Goal: Complete application form

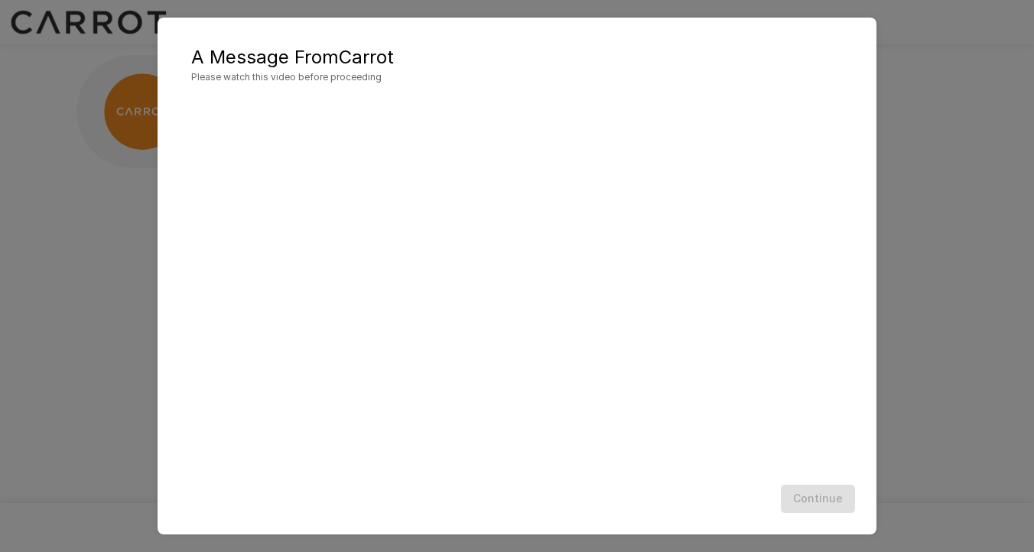
click at [941, 373] on div "A Message From Carrot Please watch this video before proceeding Continue" at bounding box center [517, 276] width 1034 height 552
click at [826, 510] on button "Continue" at bounding box center [818, 499] width 74 height 28
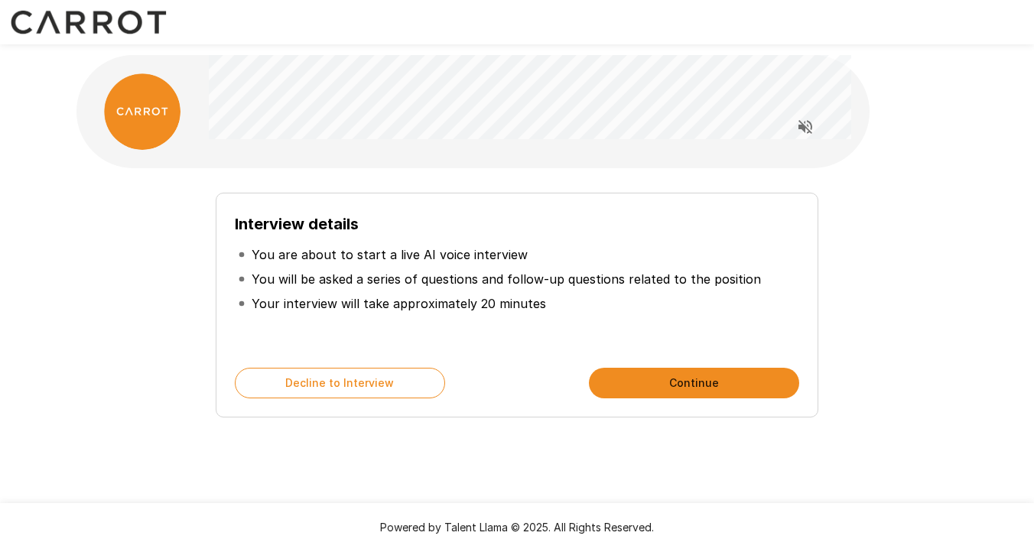
click at [653, 386] on button "Continue" at bounding box center [694, 383] width 210 height 31
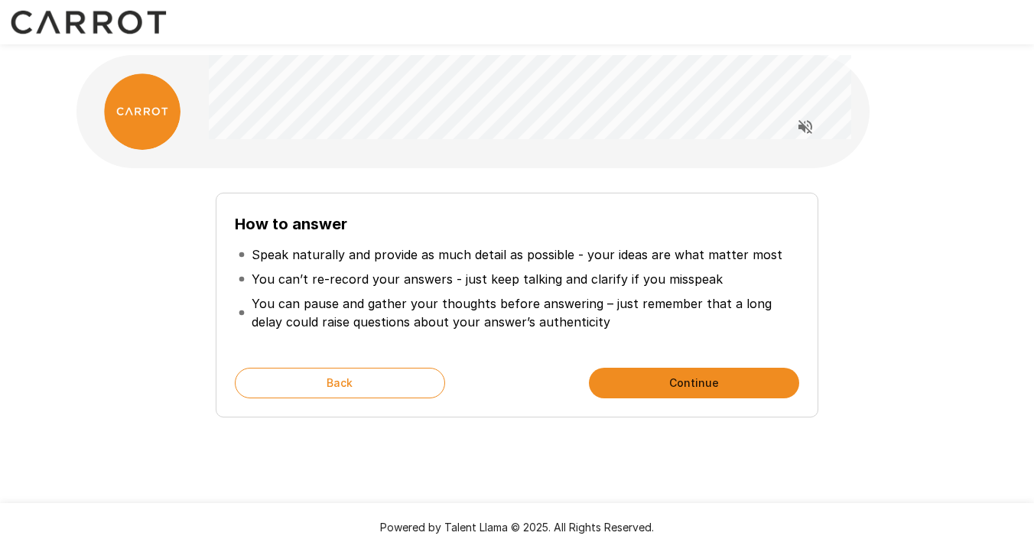
click at [658, 383] on button "Continue" at bounding box center [694, 383] width 210 height 31
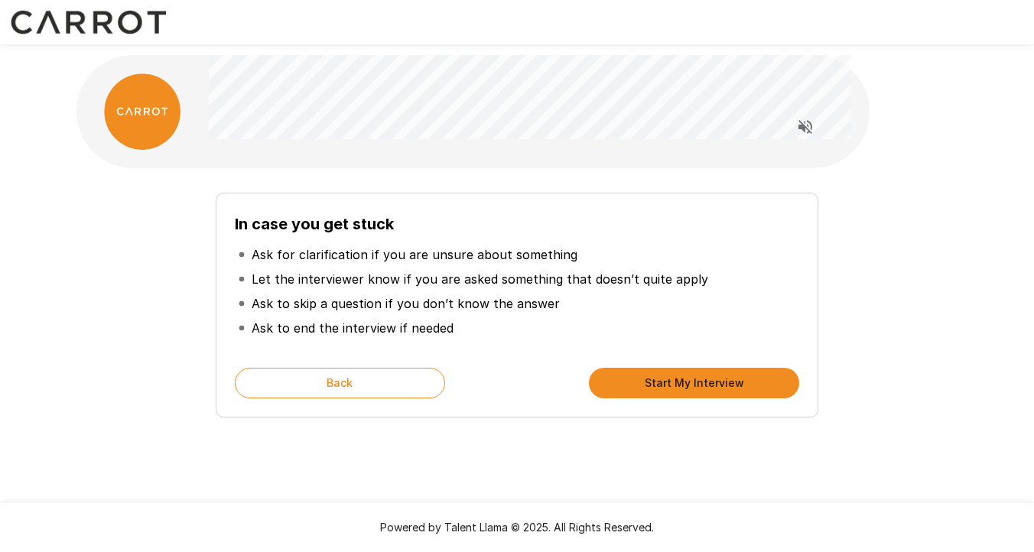
click at [651, 386] on button "Start My Interview" at bounding box center [694, 383] width 210 height 31
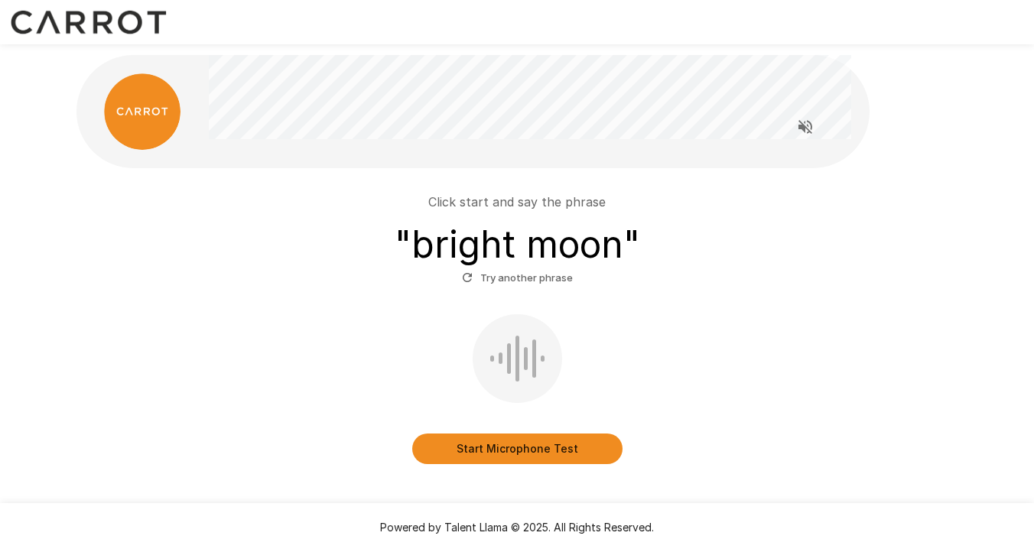
click at [552, 439] on button "Start Microphone Test" at bounding box center [517, 449] width 210 height 31
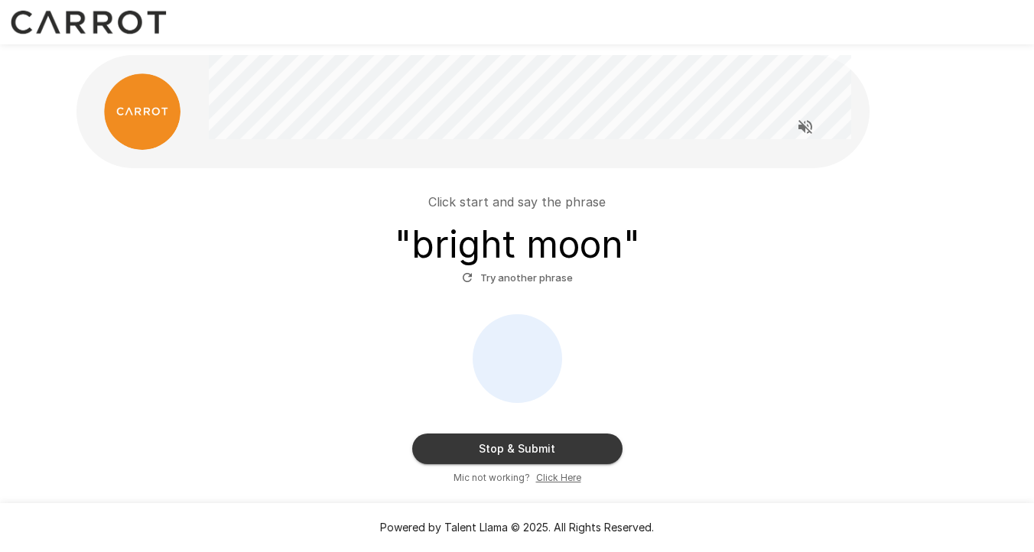
click at [554, 446] on button "Stop & Submit" at bounding box center [517, 449] width 210 height 31
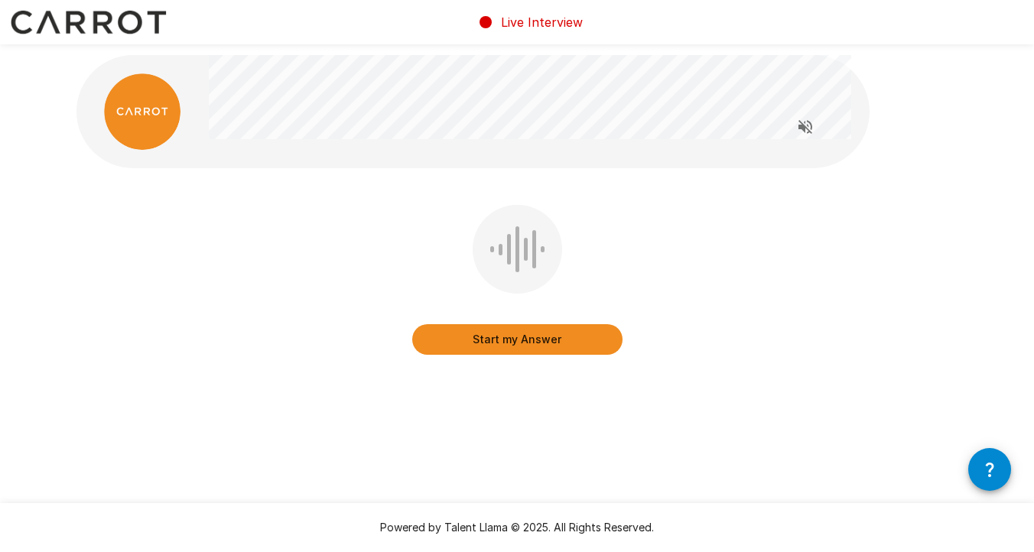
click at [559, 341] on button "Start my Answer" at bounding box center [517, 339] width 210 height 31
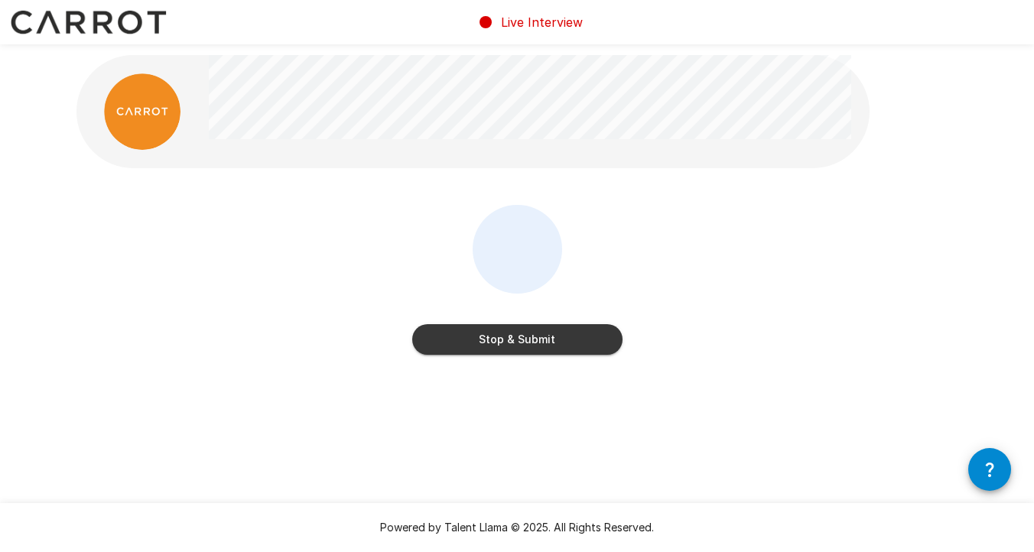
click at [568, 336] on button "Stop & Submit" at bounding box center [517, 339] width 210 height 31
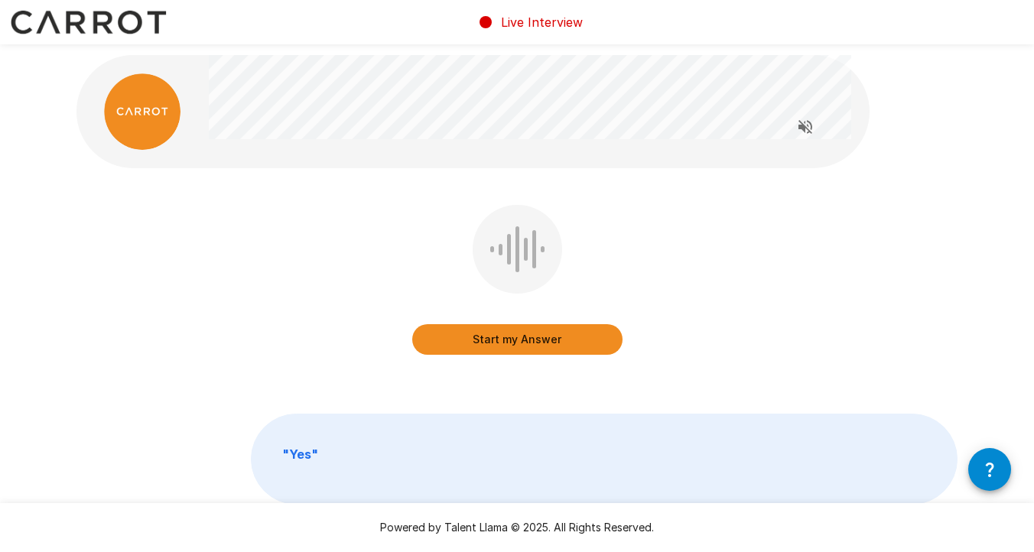
click at [542, 344] on button "Start my Answer" at bounding box center [517, 339] width 210 height 31
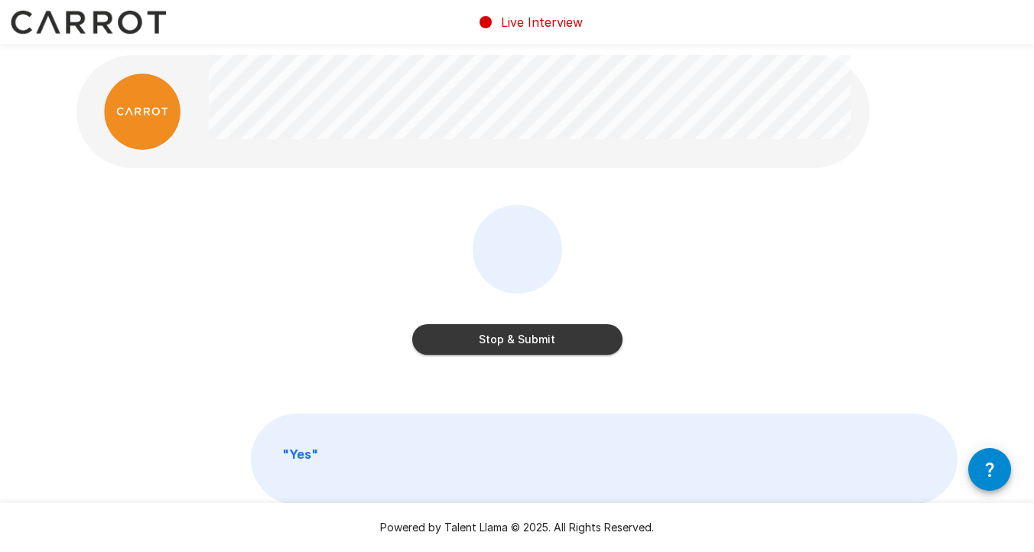
click at [573, 337] on button "Stop & Submit" at bounding box center [517, 339] width 210 height 31
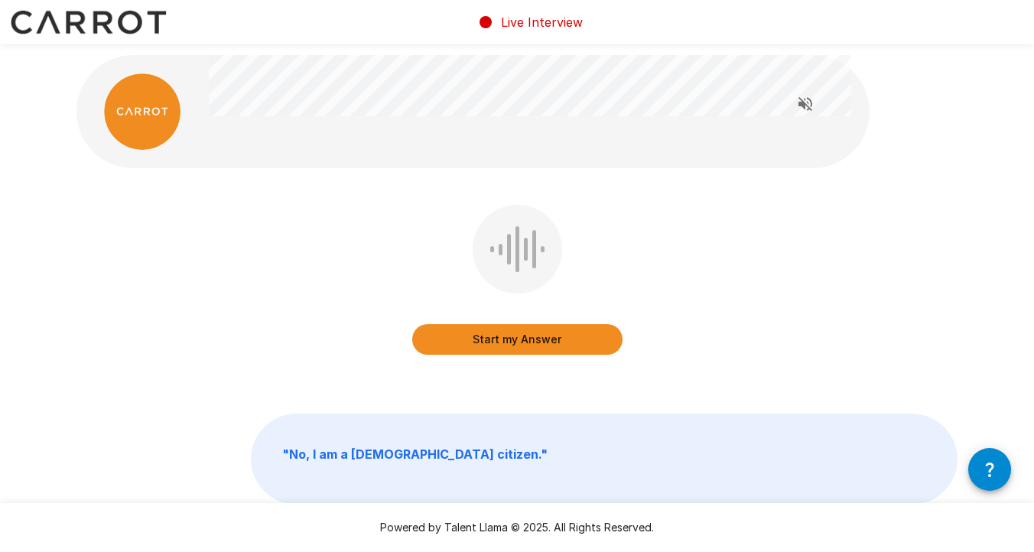
click at [550, 345] on button "Start my Answer" at bounding box center [517, 339] width 210 height 31
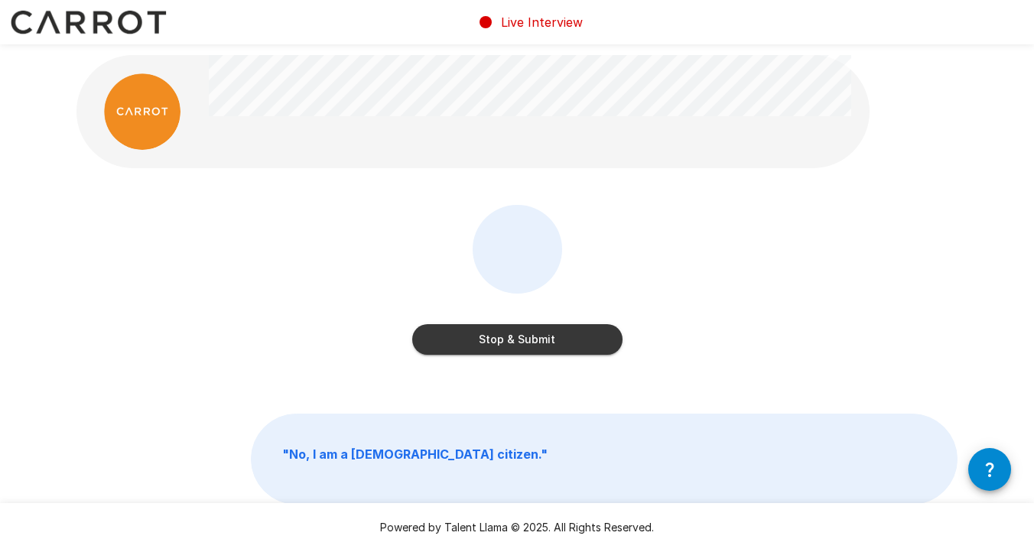
click at [549, 342] on button "Stop & Submit" at bounding box center [517, 339] width 210 height 31
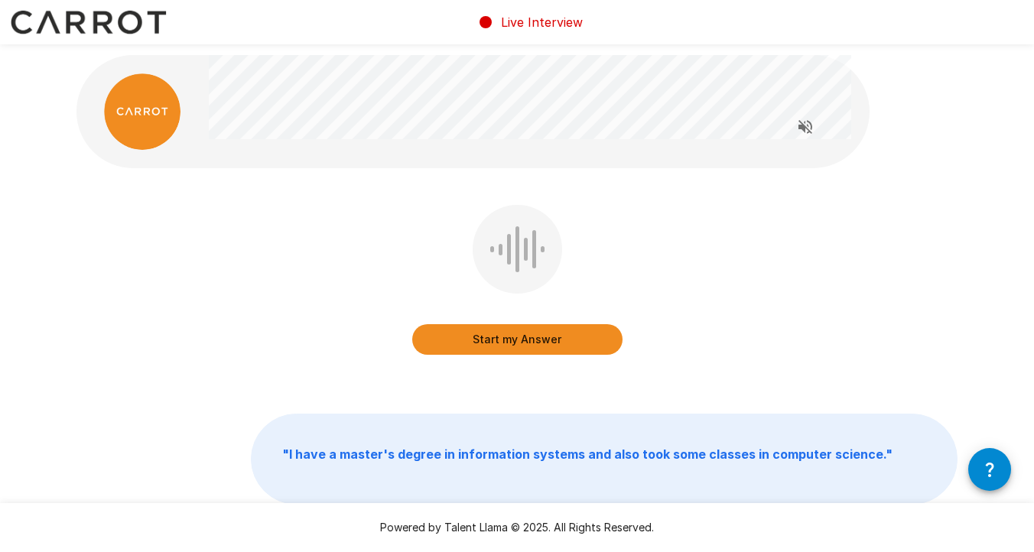
click at [533, 344] on button "Start my Answer" at bounding box center [517, 339] width 210 height 31
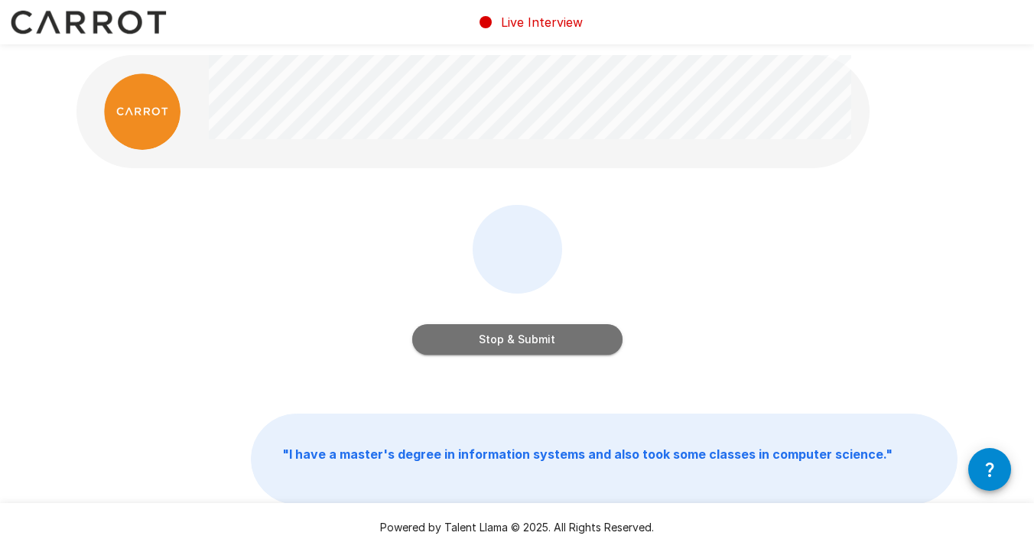
click at [533, 344] on button "Stop & Submit" at bounding box center [517, 339] width 210 height 31
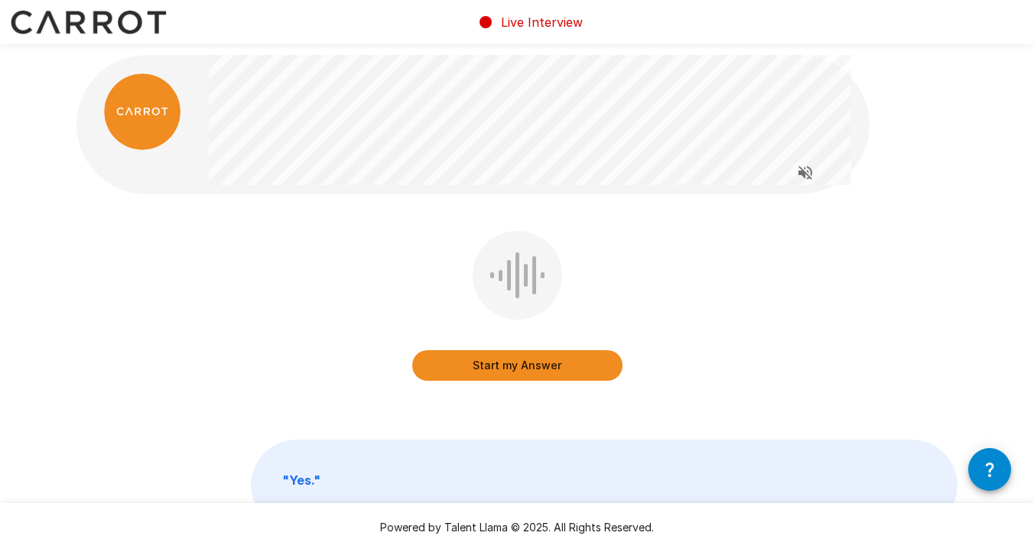
click at [567, 361] on button "Start my Answer" at bounding box center [517, 365] width 210 height 31
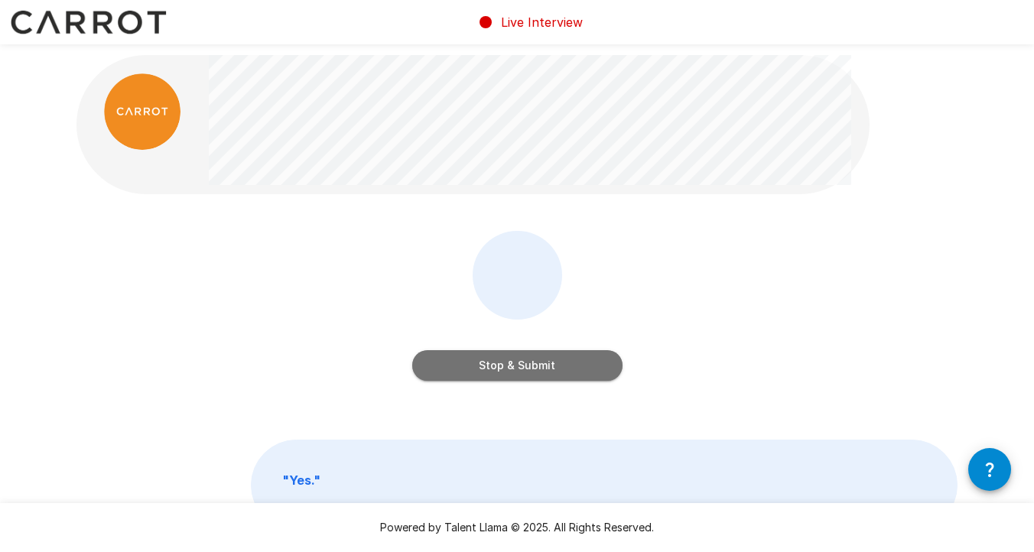
click at [563, 362] on button "Stop & Submit" at bounding box center [517, 365] width 210 height 31
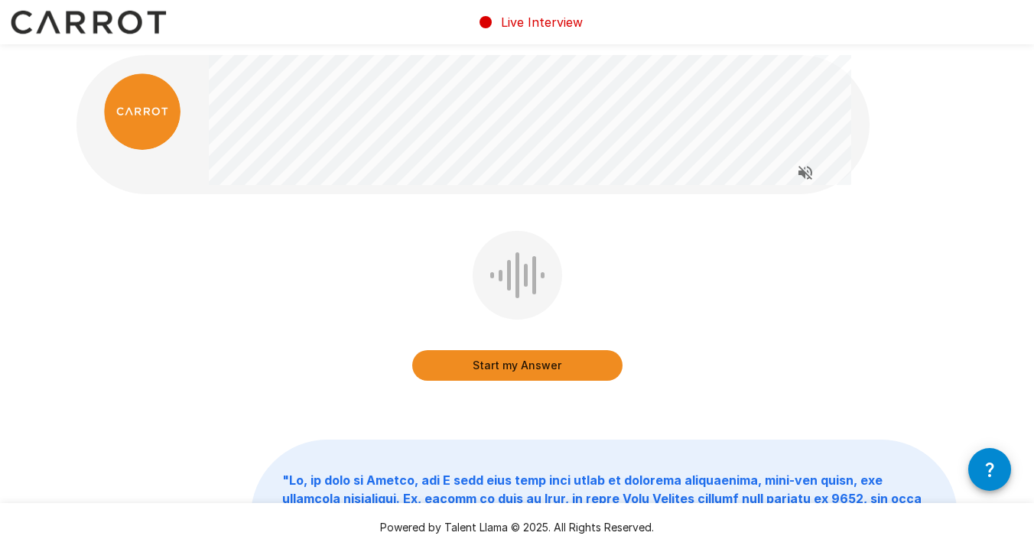
click at [464, 370] on button "Start my Answer" at bounding box center [517, 365] width 210 height 31
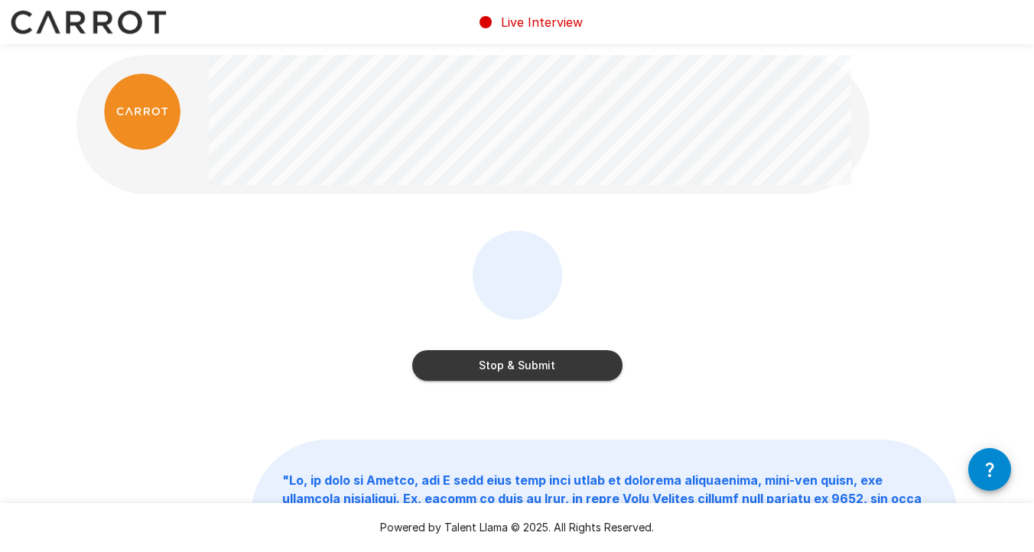
click at [575, 361] on button "Stop & Submit" at bounding box center [517, 365] width 210 height 31
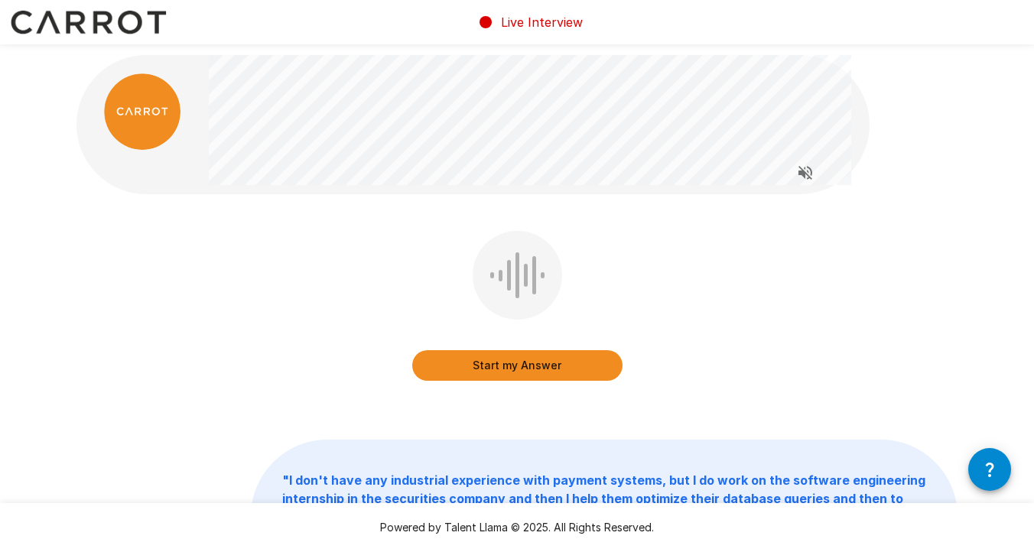
click at [552, 367] on button "Start my Answer" at bounding box center [517, 365] width 210 height 31
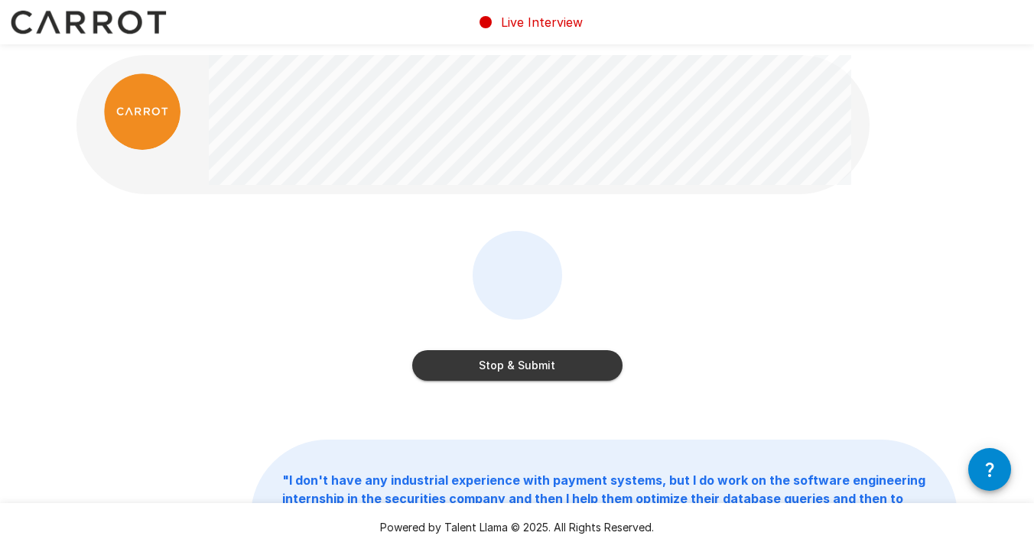
click at [581, 366] on button "Stop & Submit" at bounding box center [517, 365] width 210 height 31
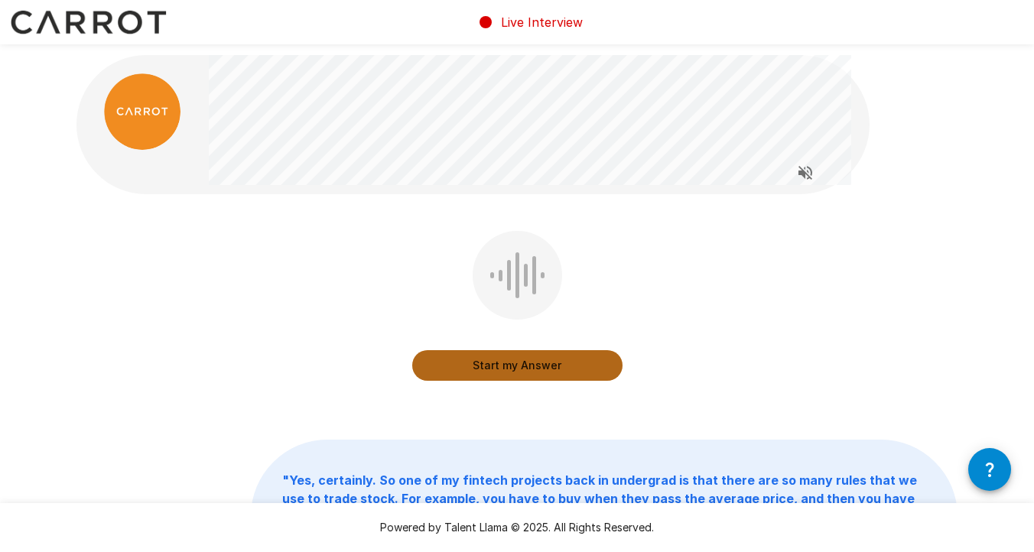
click at [559, 376] on button "Start my Answer" at bounding box center [517, 365] width 210 height 31
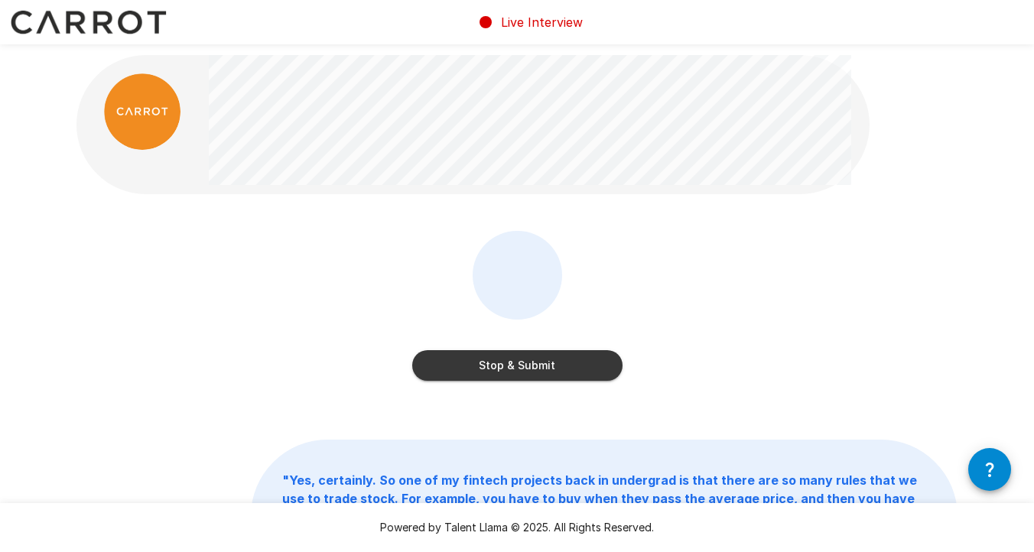
click at [546, 364] on button "Stop & Submit" at bounding box center [517, 365] width 210 height 31
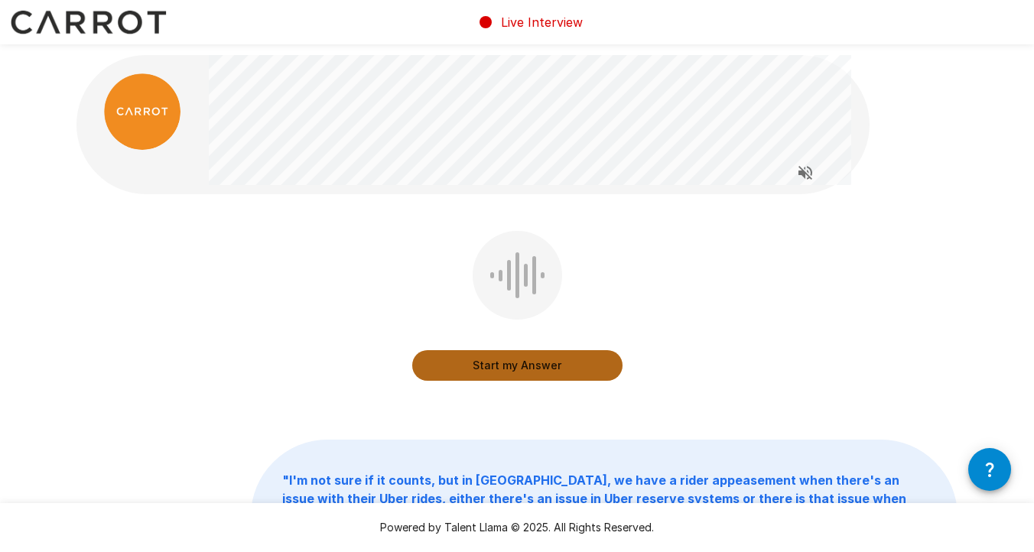
click at [546, 364] on button "Start my Answer" at bounding box center [517, 365] width 210 height 31
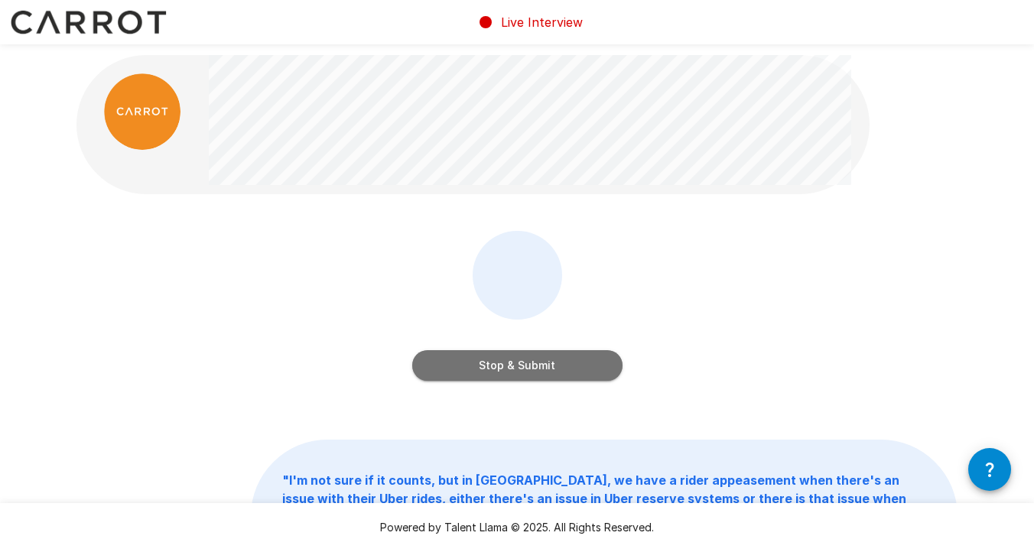
click at [546, 364] on button "Stop & Submit" at bounding box center [517, 365] width 210 height 31
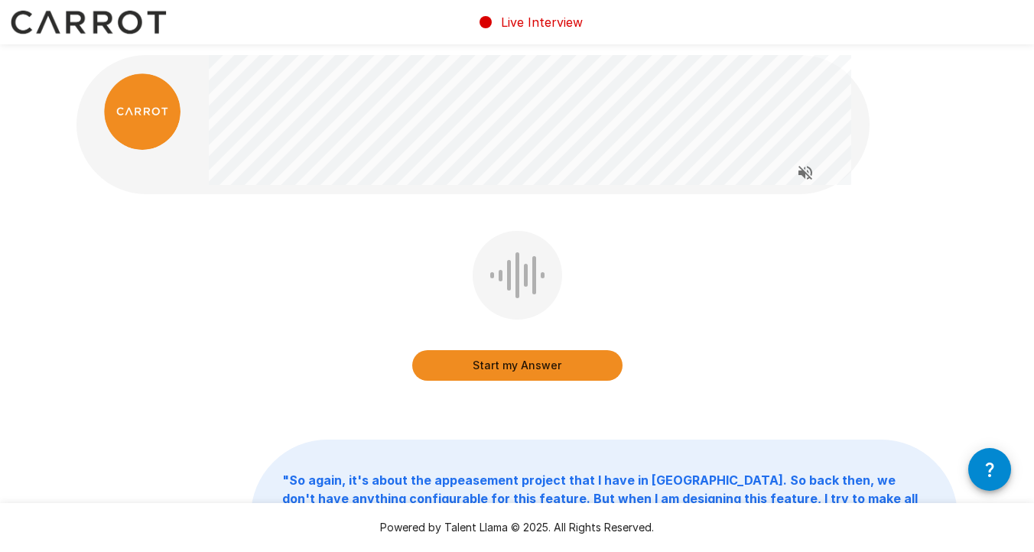
click at [547, 366] on button "Start my Answer" at bounding box center [517, 365] width 210 height 31
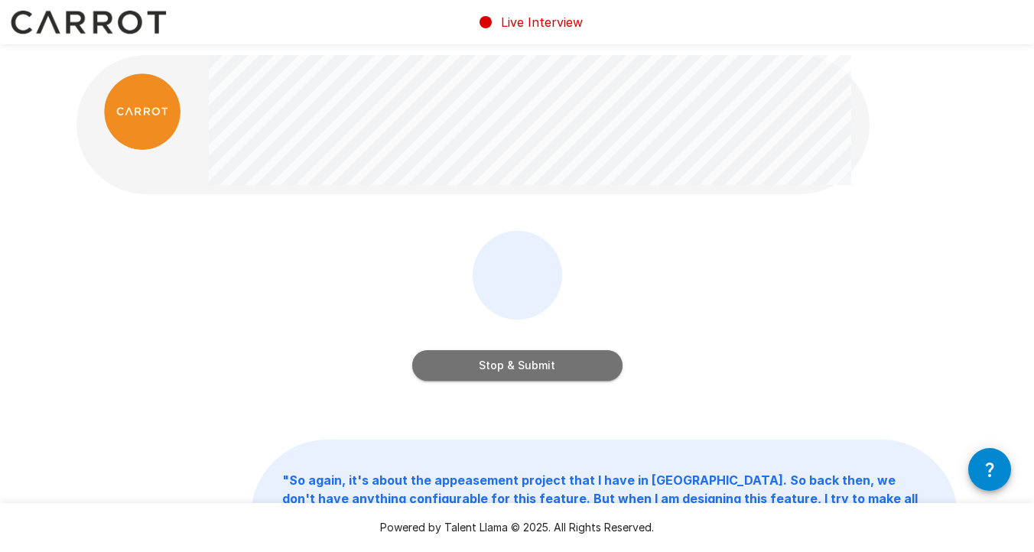
click at [586, 366] on button "Stop & Submit" at bounding box center [517, 365] width 210 height 31
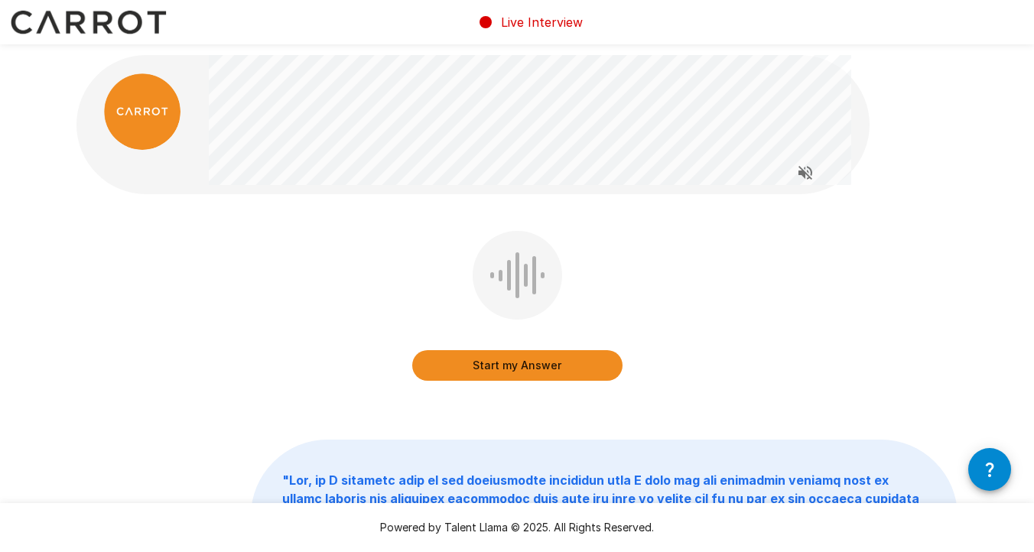
click at [540, 365] on button "Start my Answer" at bounding box center [517, 365] width 210 height 31
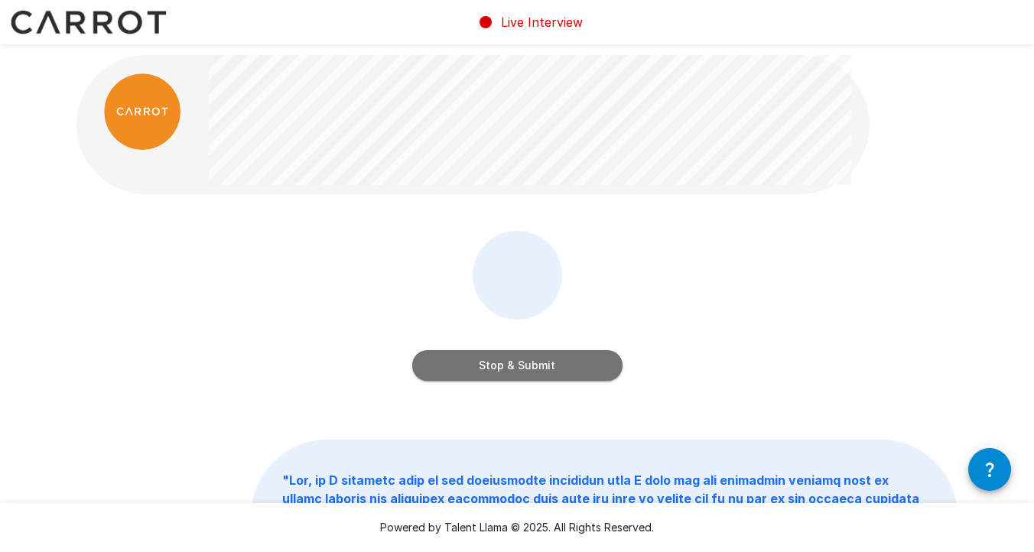
click at [540, 364] on button "Stop & Submit" at bounding box center [517, 365] width 210 height 31
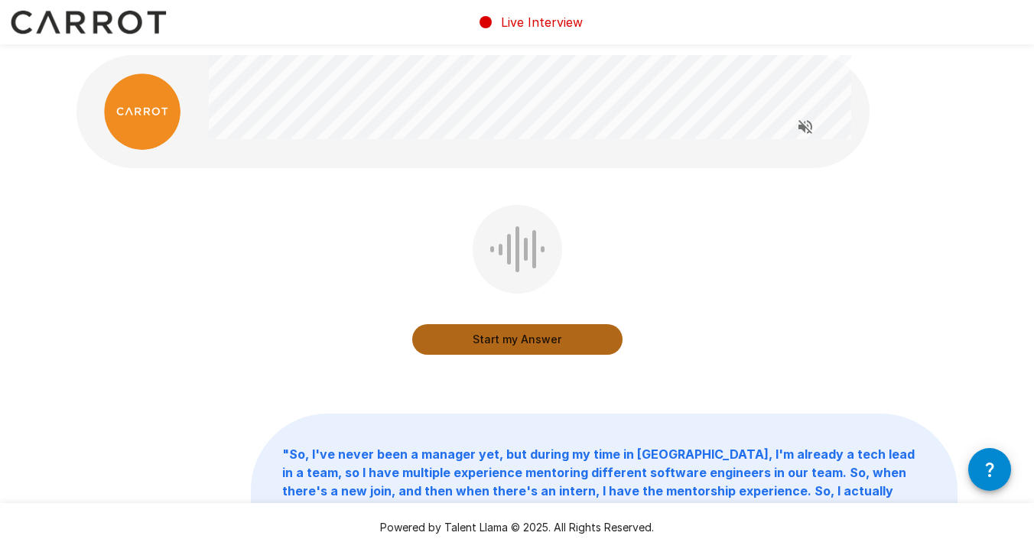
click at [508, 337] on button "Start my Answer" at bounding box center [517, 339] width 210 height 31
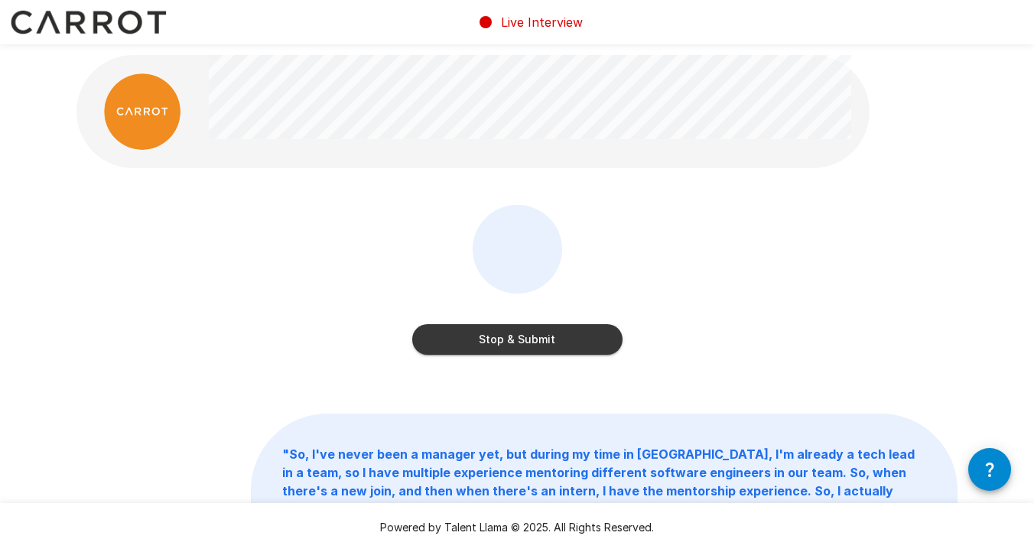
click at [585, 342] on button "Stop & Submit" at bounding box center [517, 339] width 210 height 31
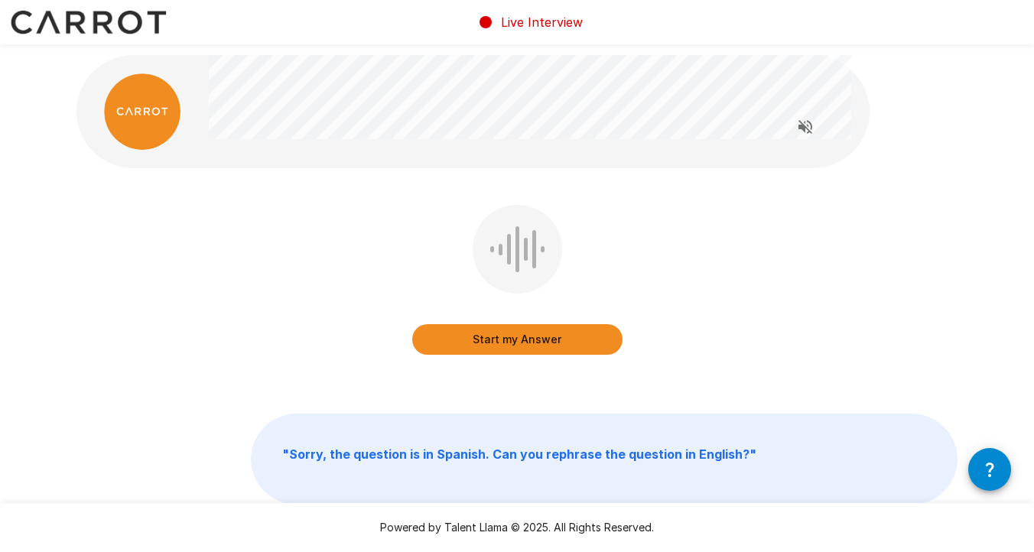
click at [541, 343] on button "Start my Answer" at bounding box center [517, 339] width 210 height 31
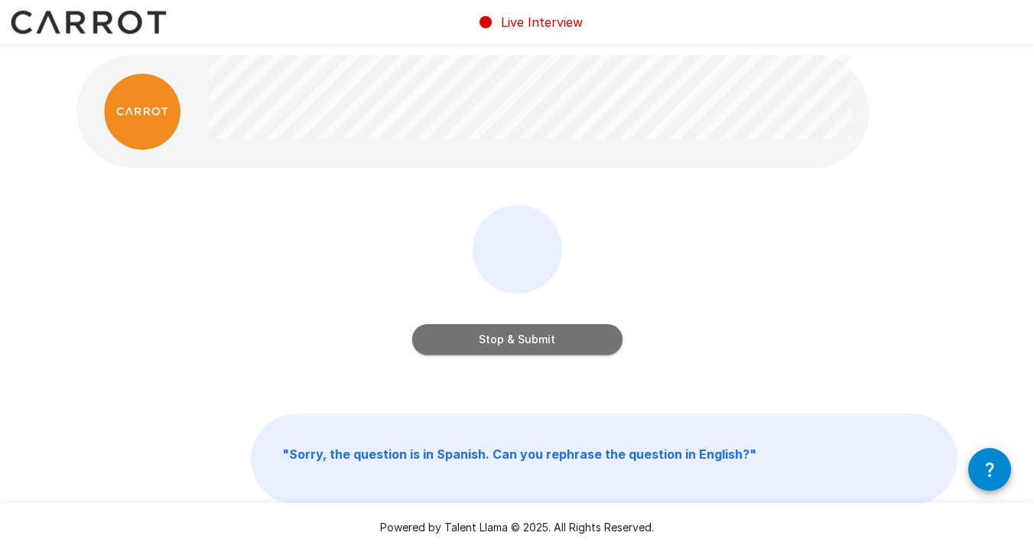
click at [541, 343] on button "Stop & Submit" at bounding box center [517, 339] width 210 height 31
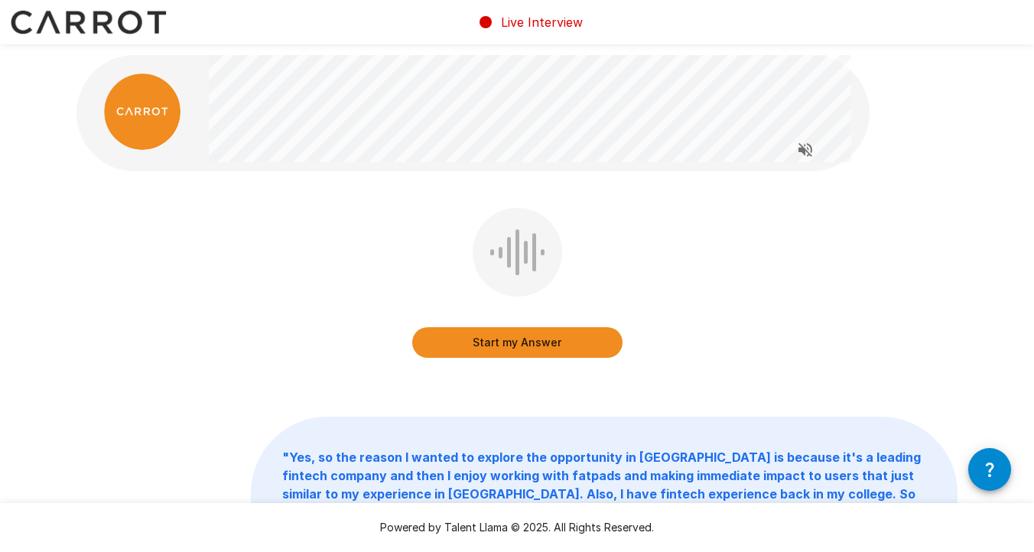
click at [541, 343] on button "Start my Answer" at bounding box center [517, 342] width 210 height 31
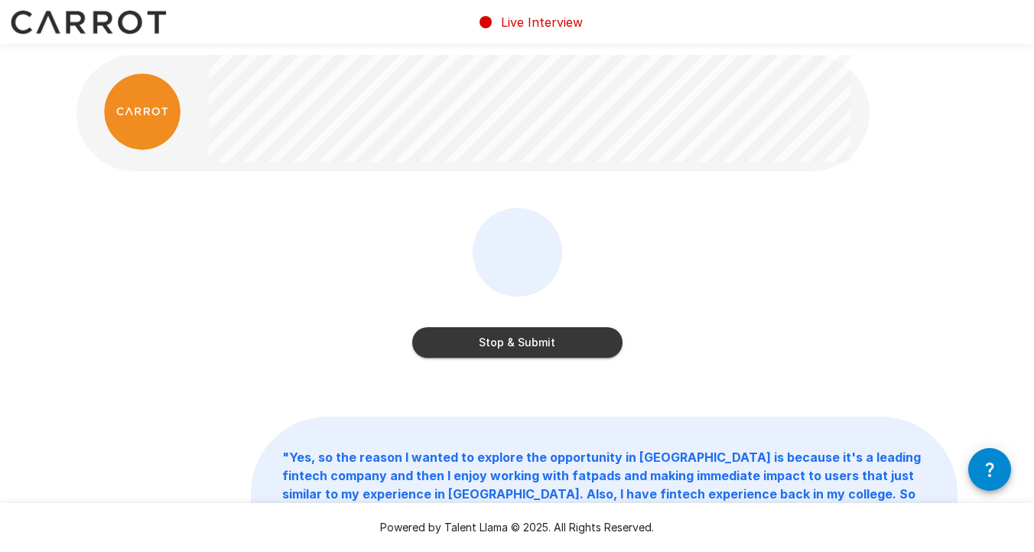
click at [569, 343] on button "Stop & Submit" at bounding box center [517, 342] width 210 height 31
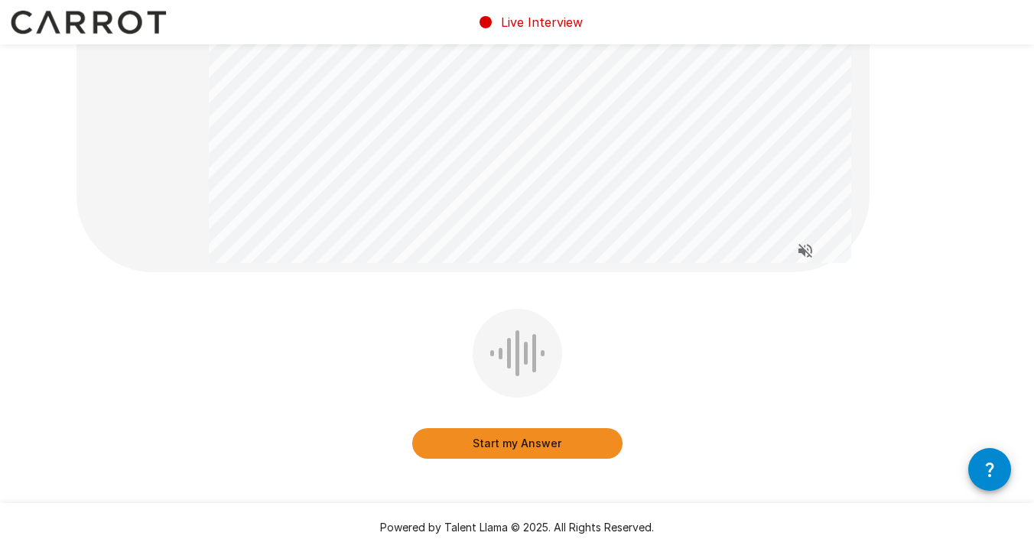
scroll to position [87, 0]
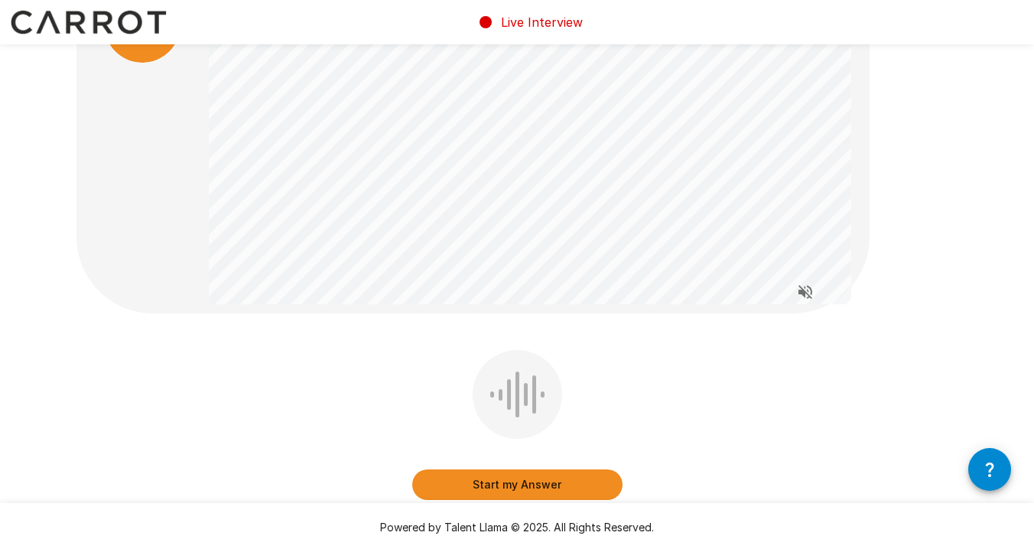
click at [563, 474] on button "Start my Answer" at bounding box center [517, 485] width 210 height 31
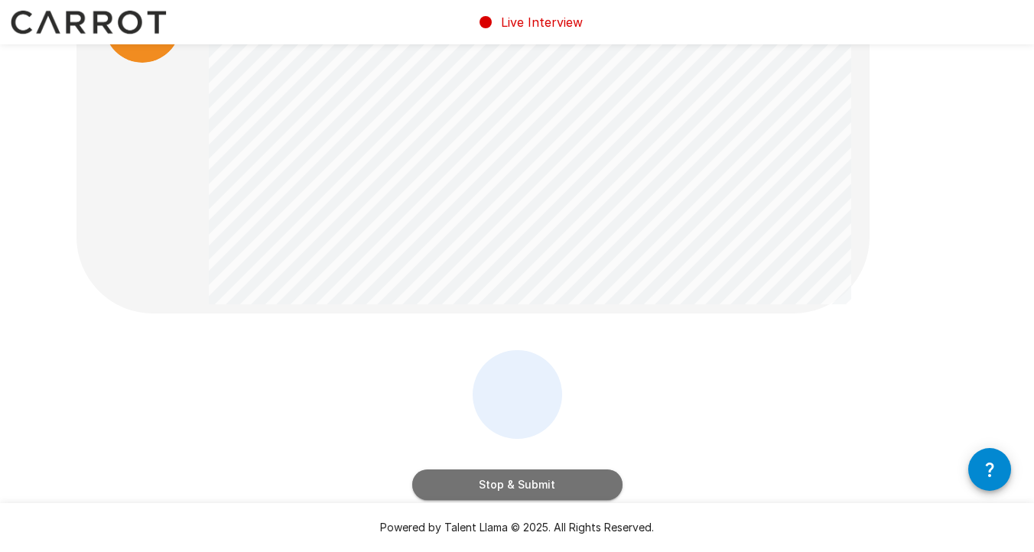
click at [563, 474] on button "Stop & Submit" at bounding box center [517, 485] width 210 height 31
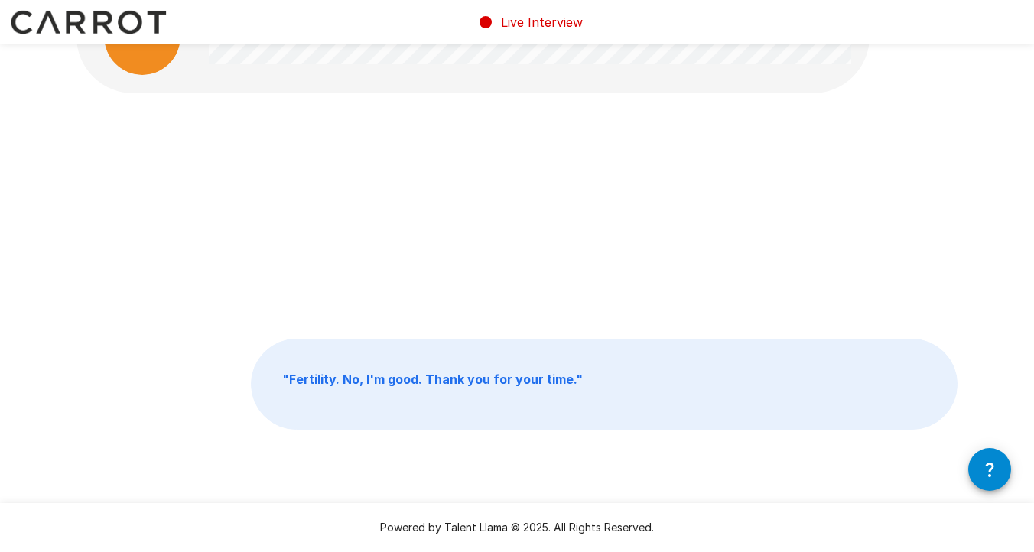
scroll to position [0, 0]
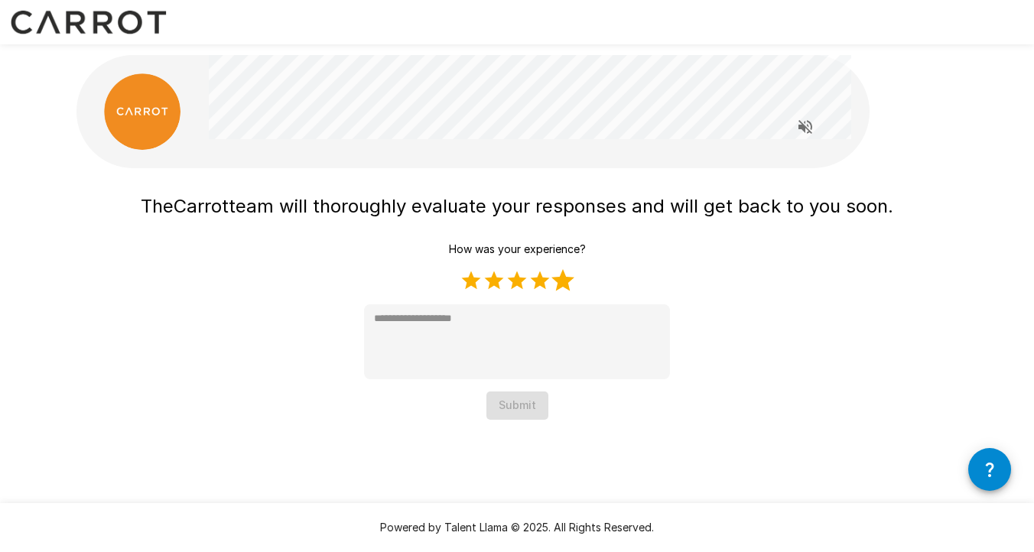
click at [569, 285] on label "5 Stars" at bounding box center [563, 280] width 23 height 23
type textarea "*"
click at [526, 408] on button "Submit" at bounding box center [518, 406] width 62 height 28
